Goal: Task Accomplishment & Management: Manage account settings

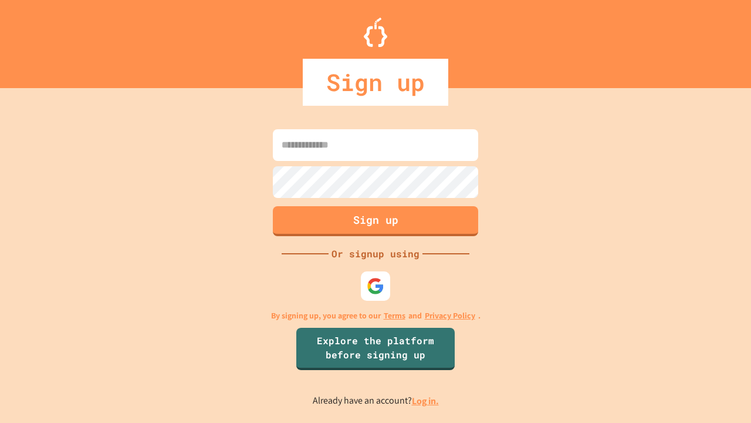
click at [426, 400] on link "Log in." at bounding box center [425, 401] width 27 height 12
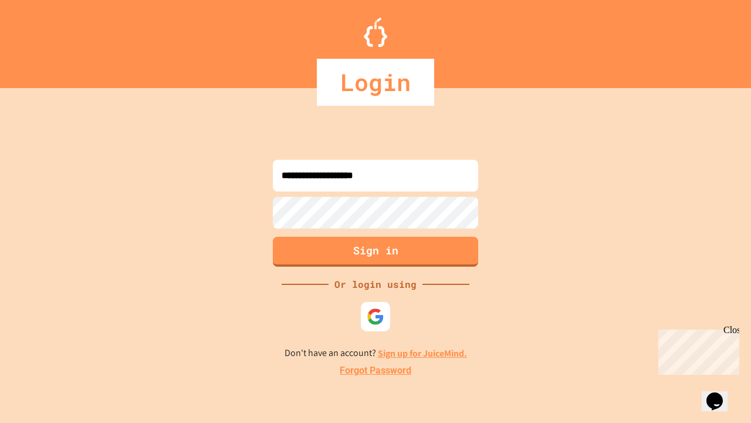
type input "**********"
